Goal: Transaction & Acquisition: Purchase product/service

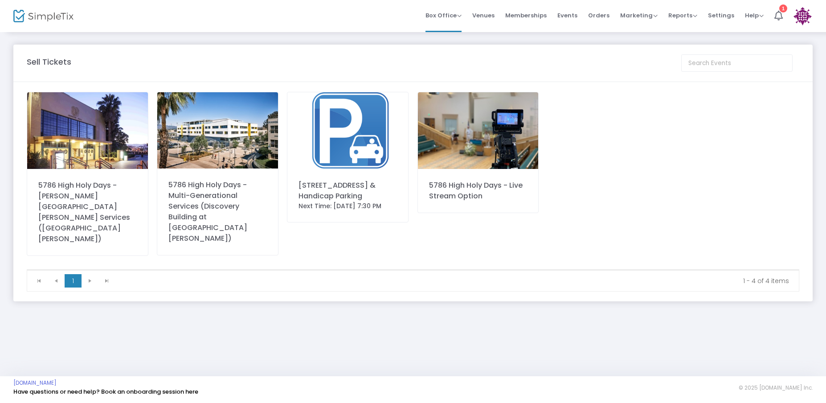
click at [70, 126] on img at bounding box center [87, 130] width 121 height 77
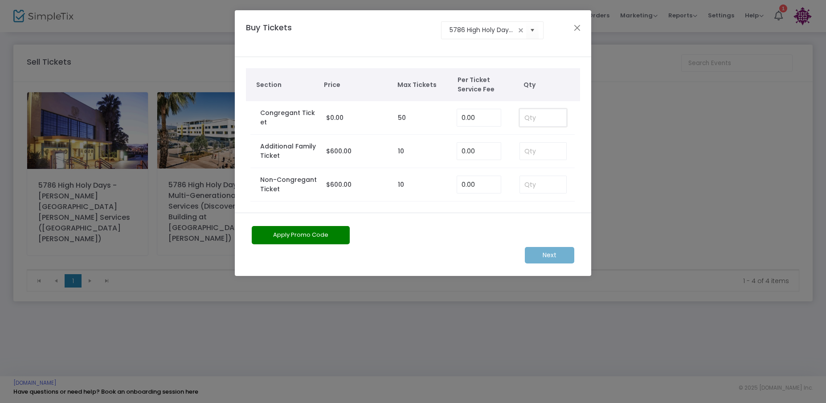
click at [564, 115] on input at bounding box center [543, 117] width 46 height 17
type input "4"
click at [550, 259] on m-button "Next" at bounding box center [549, 255] width 49 height 16
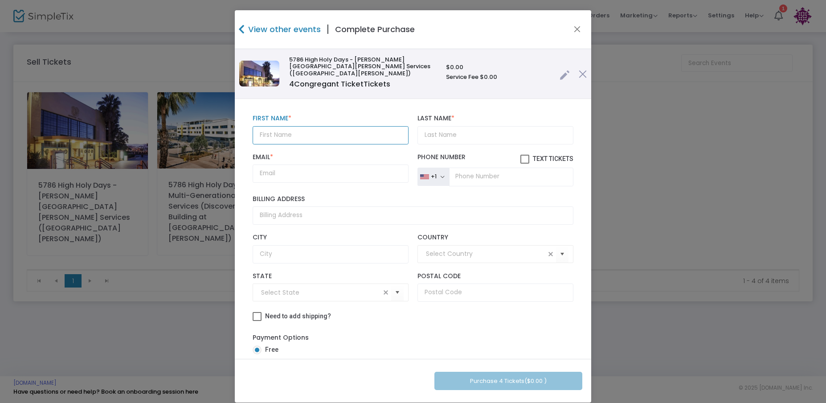
click at [327, 126] on input "text" at bounding box center [331, 135] width 156 height 18
type input "[PERSON_NAME]"
click at [277, 165] on input "Email *" at bounding box center [331, 173] width 156 height 18
paste input "[PERSON_NAME][EMAIL_ADDRESS][DOMAIN_NAME]"
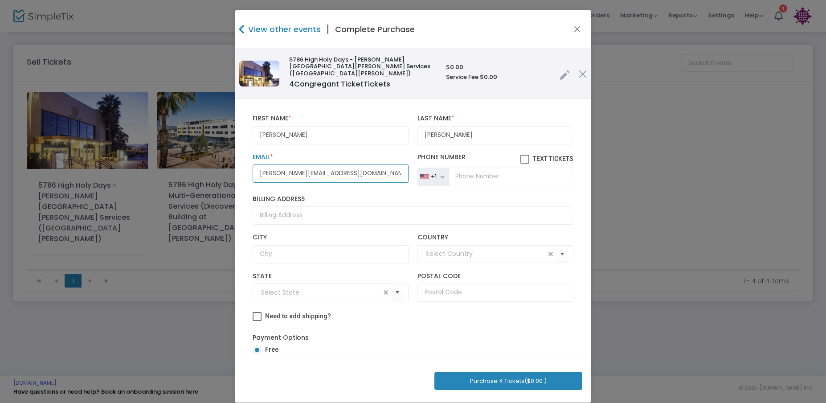
type input "[PERSON_NAME][EMAIL_ADDRESS][DOMAIN_NAME]"
click at [454, 169] on input "tel" at bounding box center [511, 177] width 124 height 19
paste input "[PHONE_NUMBER]"
type input "[PHONE_NUMBER]"
click at [521, 155] on span at bounding box center [525, 159] width 9 height 9
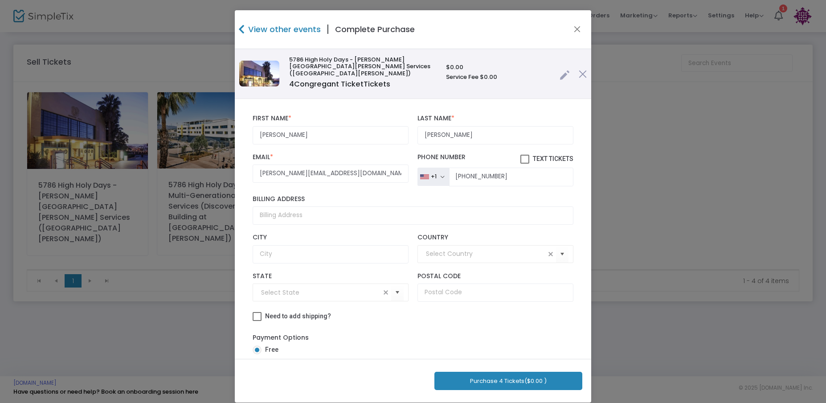
click at [525, 164] on input "Text Tickets" at bounding box center [525, 164] width 0 height 0
checkbox input "true"
click at [487, 379] on button "Purchase 4 Tickets ($0.00 )" at bounding box center [509, 381] width 148 height 18
